Goal: Information Seeking & Learning: Check status

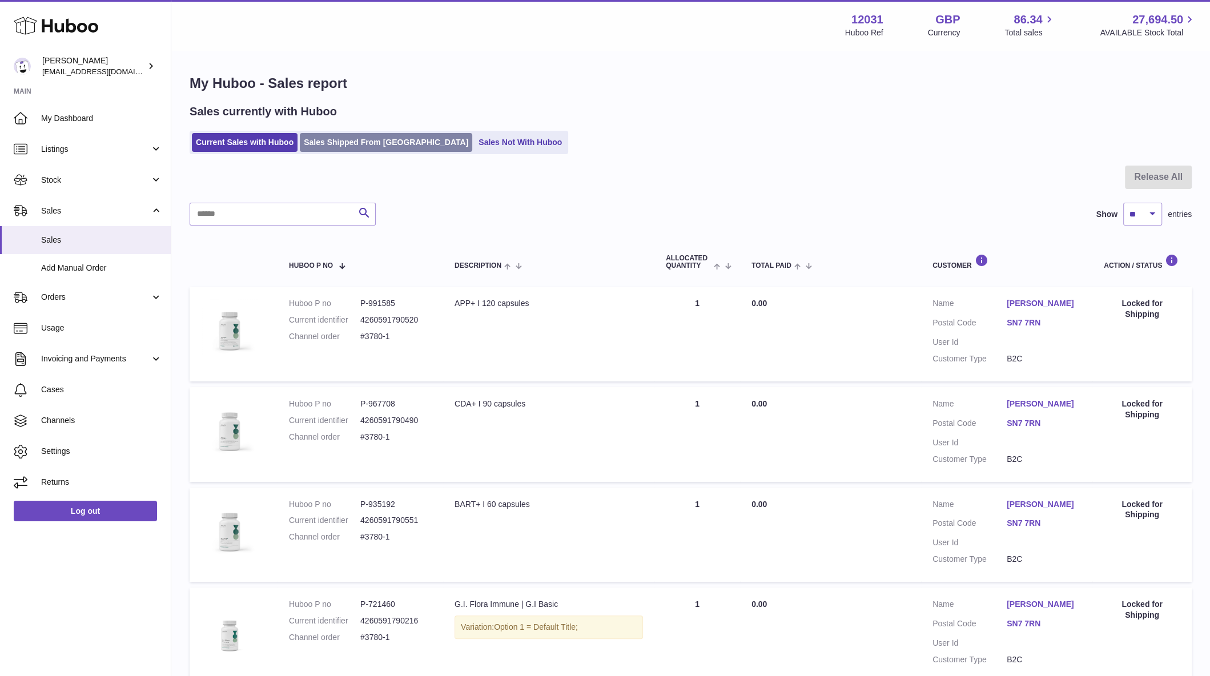
click at [374, 136] on link "Sales Shipped From [GEOGRAPHIC_DATA]" at bounding box center [386, 142] width 172 height 19
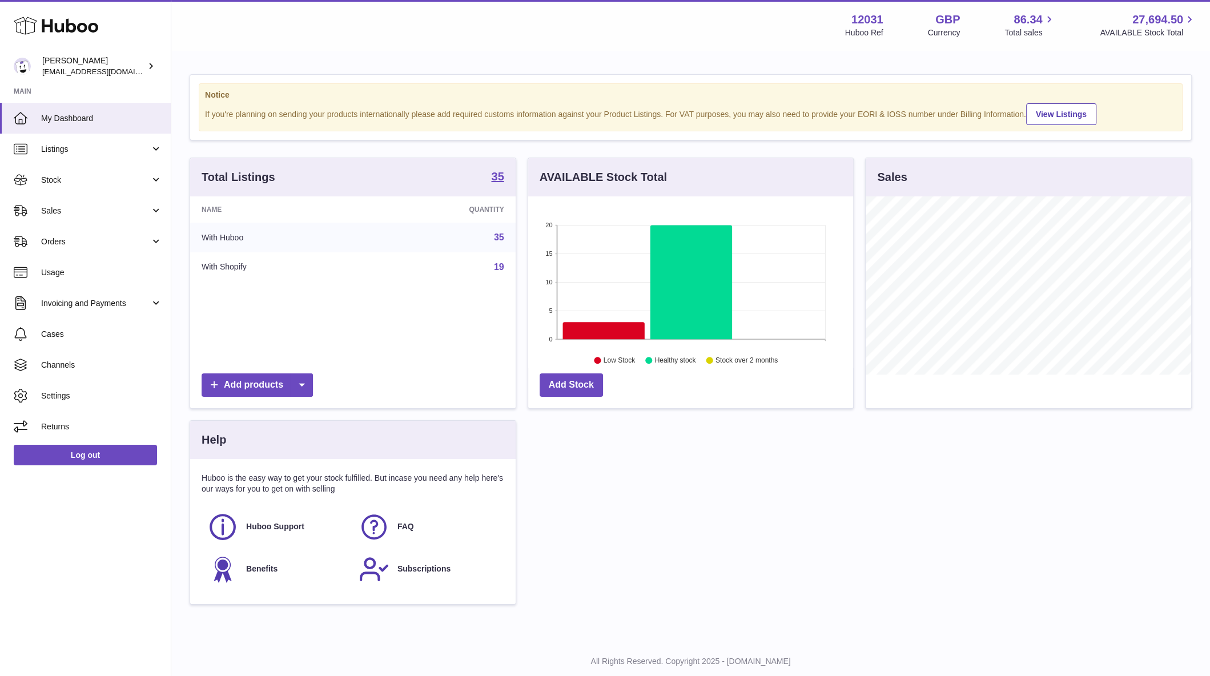
scroll to position [178, 325]
click at [51, 199] on link "Sales" at bounding box center [85, 210] width 171 height 31
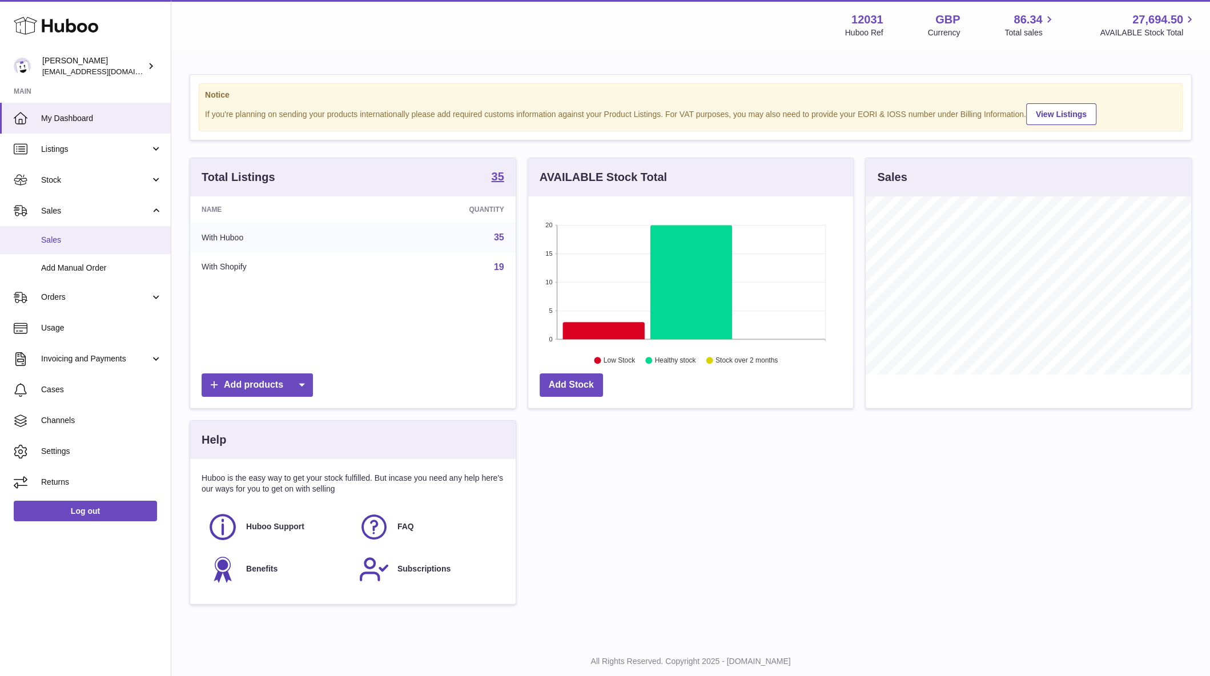
click at [75, 253] on link "Sales" at bounding box center [85, 240] width 171 height 28
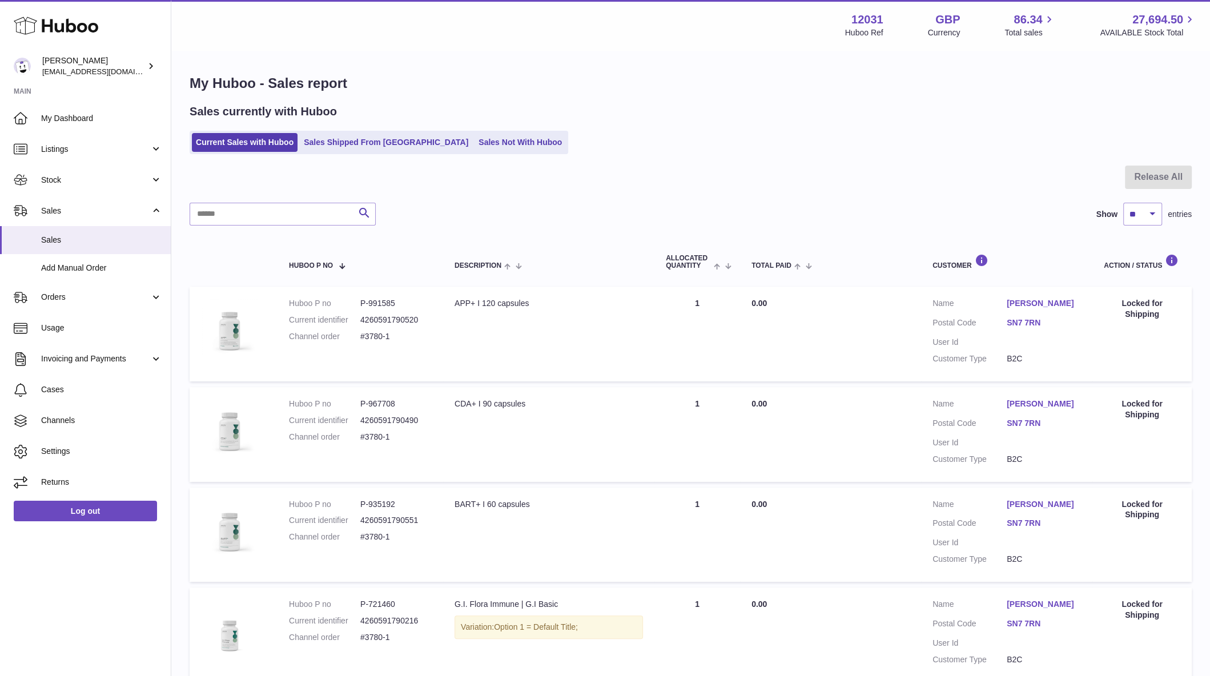
click at [317, 134] on link "Sales Shipped From Huboo" at bounding box center [386, 142] width 172 height 19
click at [333, 139] on link "Sales Shipped From [GEOGRAPHIC_DATA]" at bounding box center [386, 142] width 172 height 19
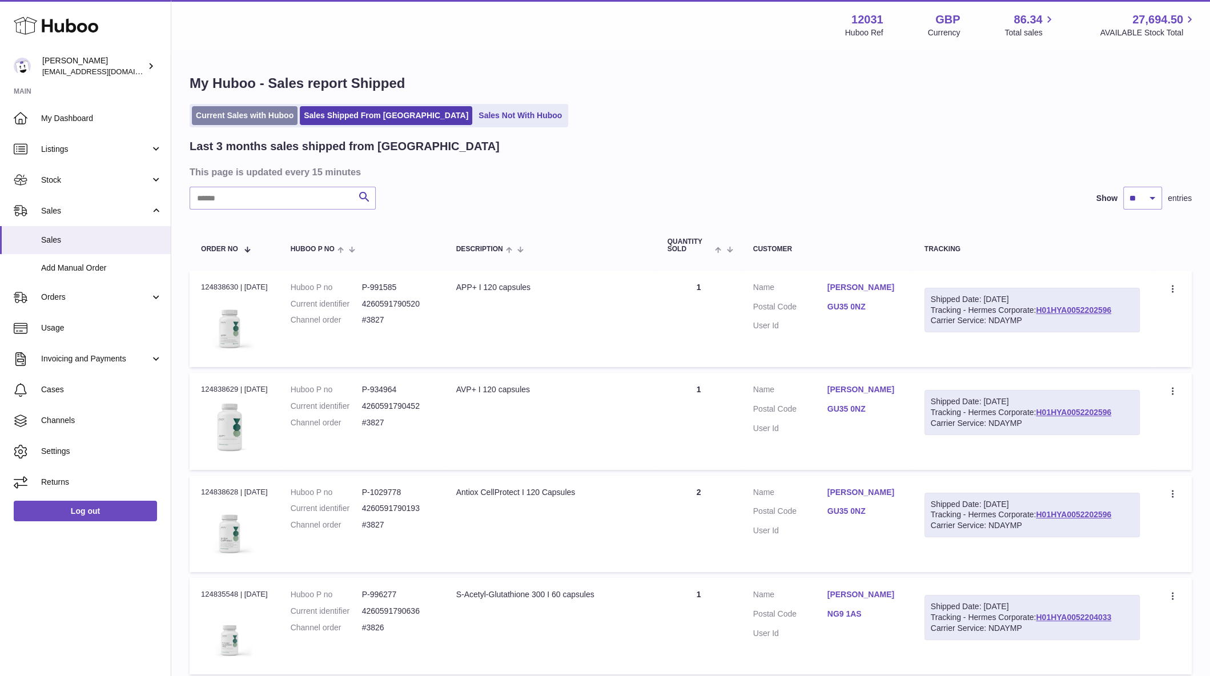
click at [290, 118] on link "Current Sales with Huboo" at bounding box center [245, 115] width 106 height 19
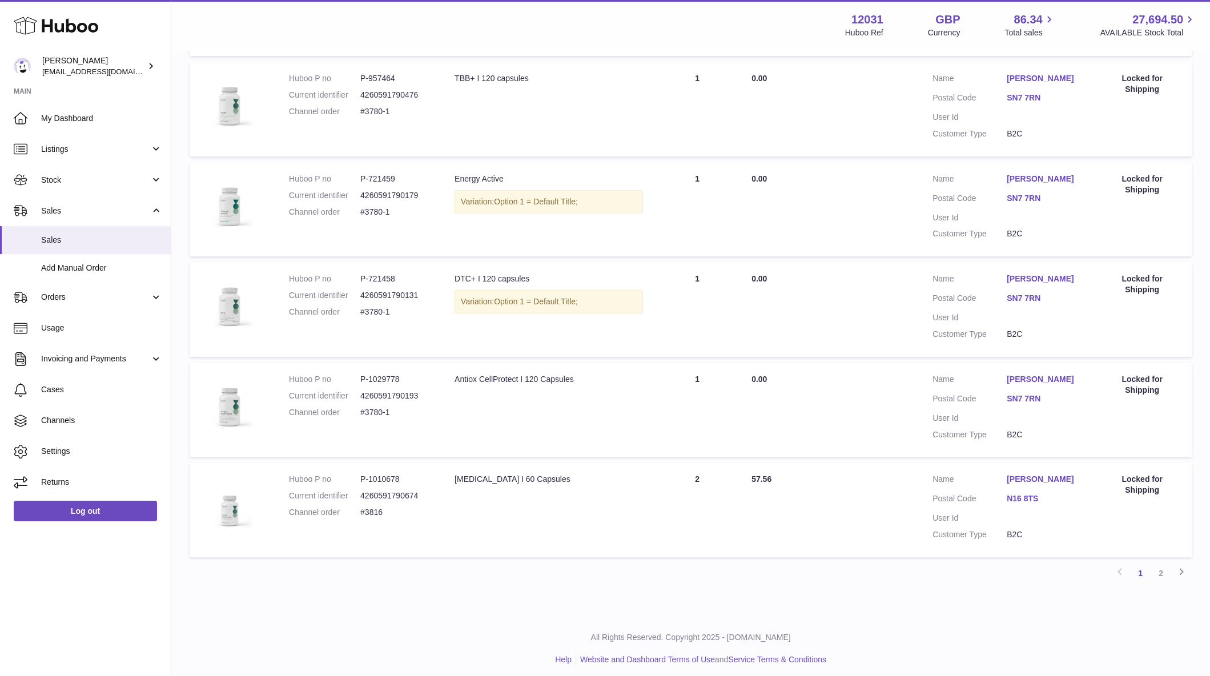
scroll to position [732, 0]
